Goal: Browse casually: Explore the website without a specific task or goal

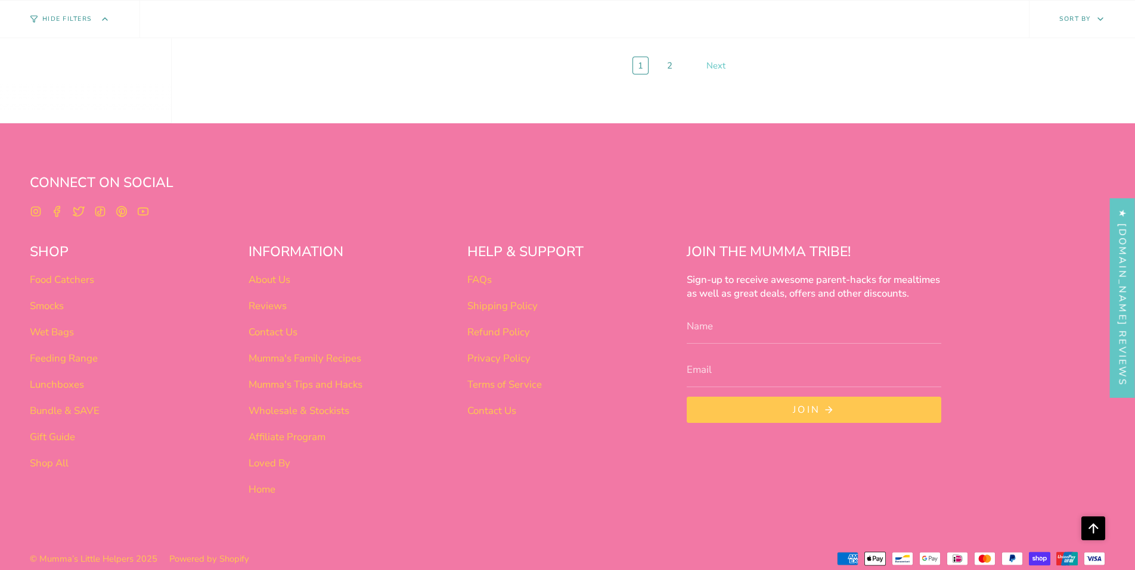
scroll to position [5571, 0]
